Goal: Information Seeking & Learning: Learn about a topic

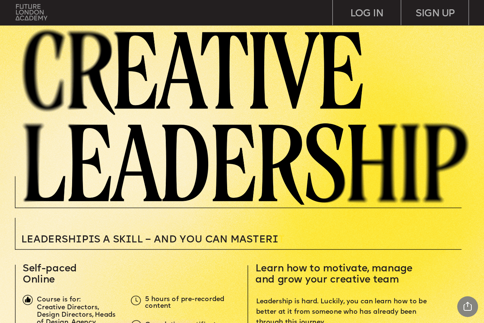
click at [32, 13] on img at bounding box center [32, 12] width 32 height 16
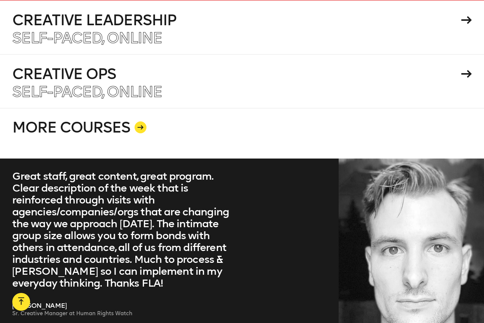
scroll to position [1426, 0]
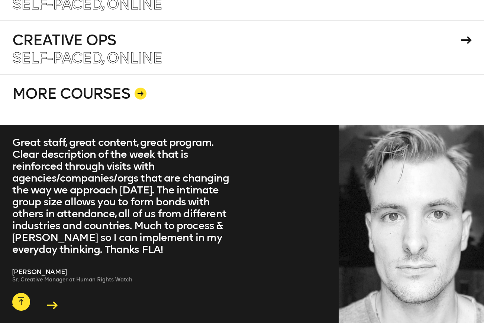
click at [138, 91] on icon at bounding box center [140, 93] width 6 height 4
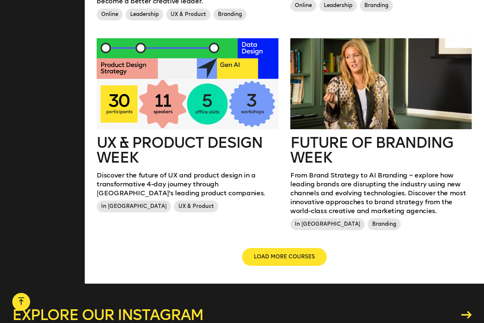
scroll to position [807, 0]
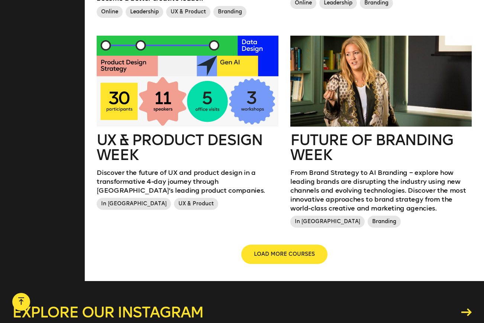
click at [287, 254] on span "LOAD MORE COURSES" at bounding box center [284, 254] width 61 height 7
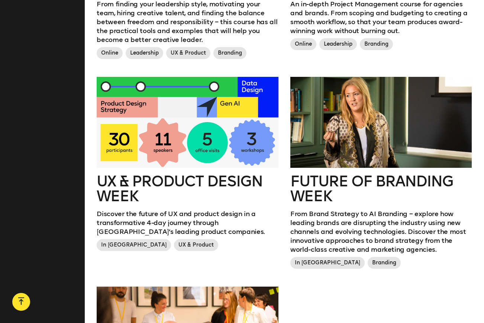
scroll to position [764, 0]
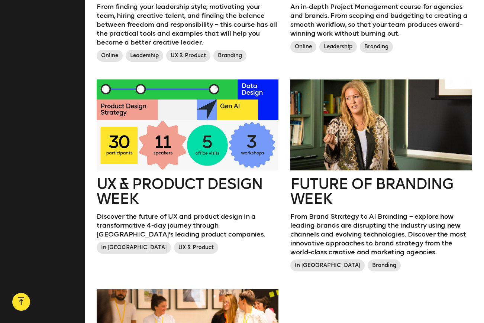
click at [326, 182] on h2 "Future of branding week" at bounding box center [380, 191] width 181 height 30
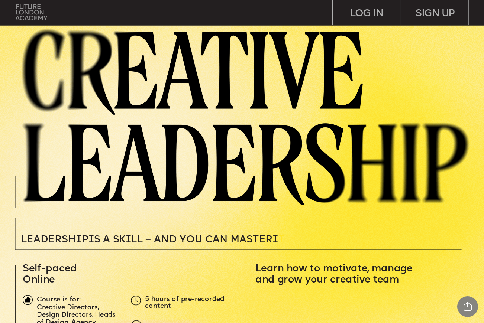
click at [22, 10] on img at bounding box center [32, 12] width 32 height 16
